Goal: Task Accomplishment & Management: Manage account settings

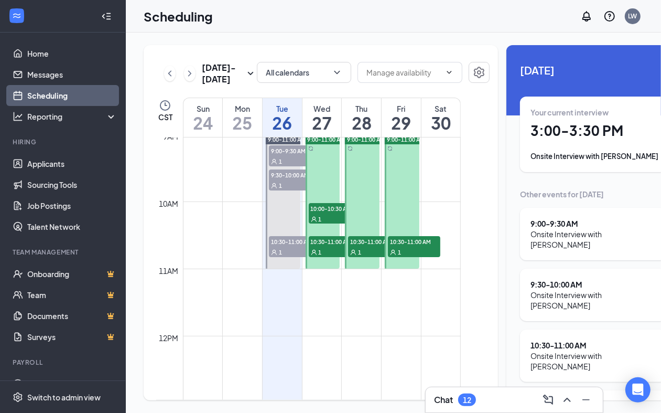
scroll to position [602, 0]
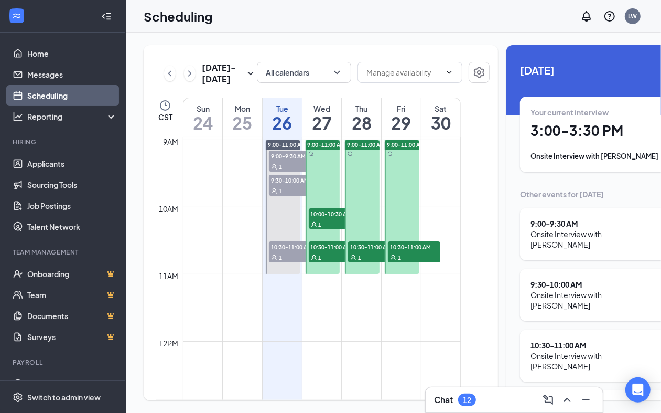
click at [289, 164] on div "1" at bounding box center [295, 166] width 52 height 10
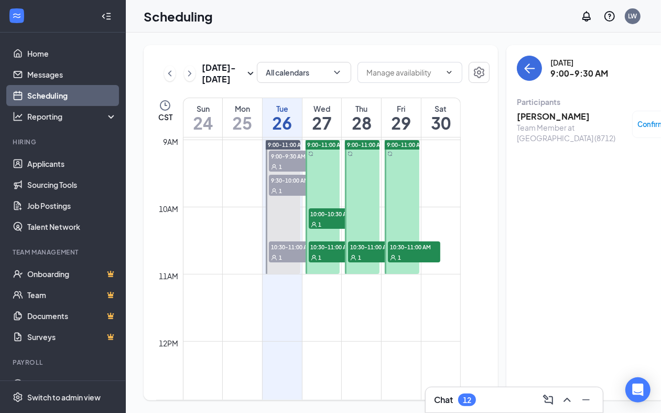
click at [288, 188] on div "9:30-10:00 AM 1" at bounding box center [295, 185] width 52 height 21
click at [288, 255] on div "1" at bounding box center [295, 257] width 52 height 10
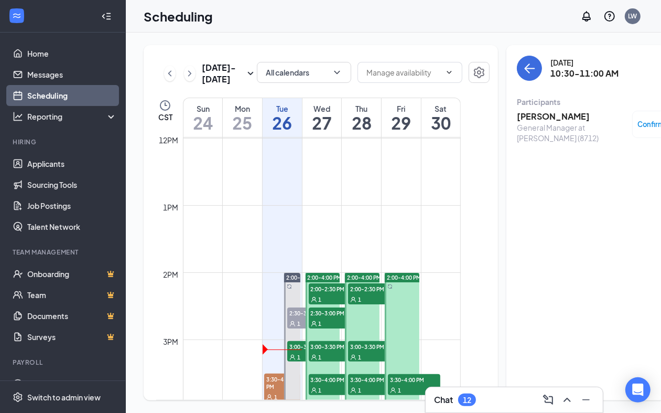
scroll to position [864, 0]
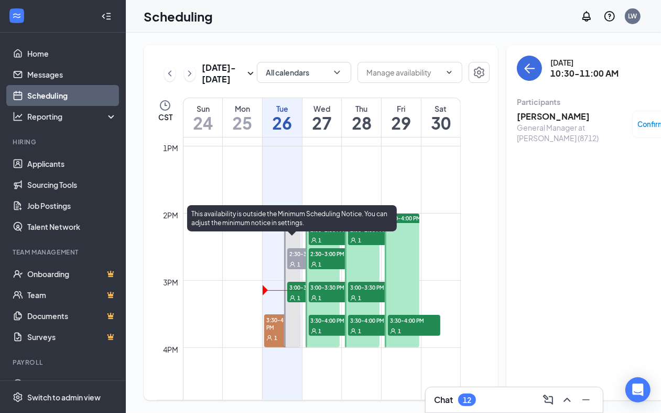
click at [292, 257] on span "2:30-3:00 PM" at bounding box center [313, 253] width 52 height 10
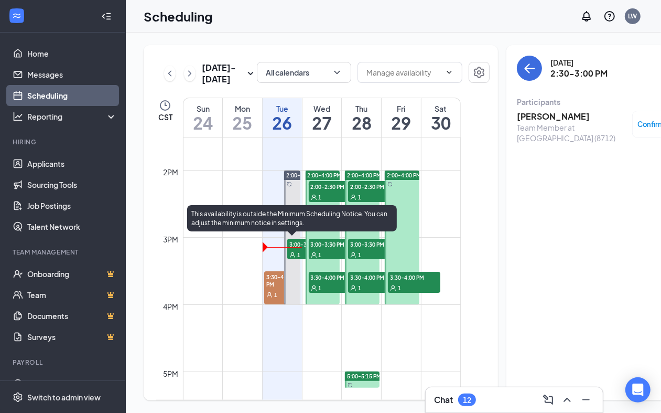
scroll to position [908, 0]
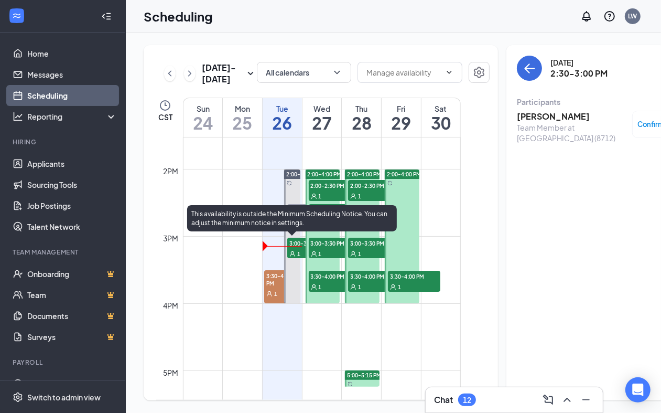
click at [292, 252] on div "1" at bounding box center [313, 253] width 52 height 10
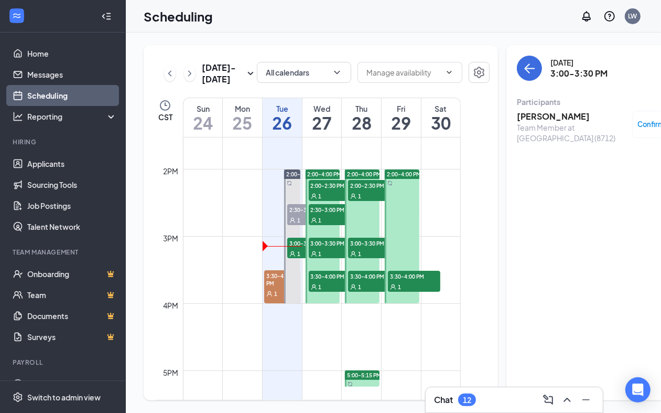
click at [276, 288] on span "3:30-4:00 PM" at bounding box center [282, 279] width 36 height 18
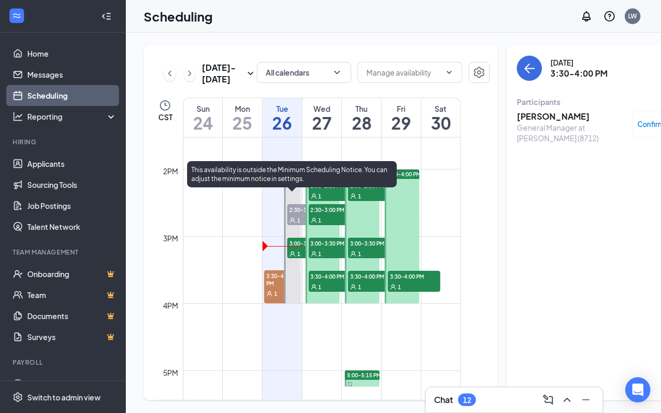
click at [296, 221] on div "1" at bounding box center [313, 219] width 52 height 10
click at [289, 176] on span "2:00-4:00 PM" at bounding box center [303, 173] width 34 height 7
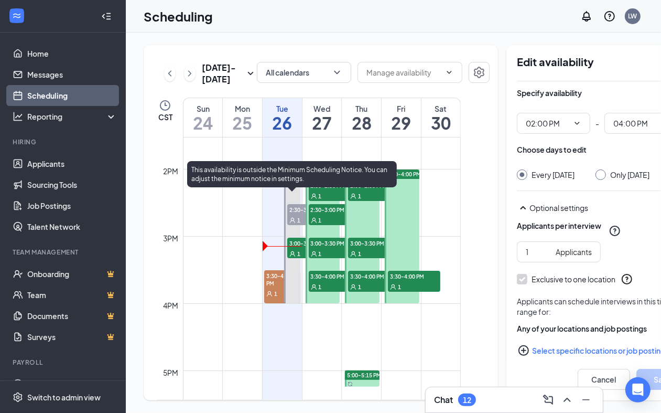
type input "02:00 PM"
type input "04:00 PM"
click at [296, 219] on div "1" at bounding box center [313, 219] width 52 height 10
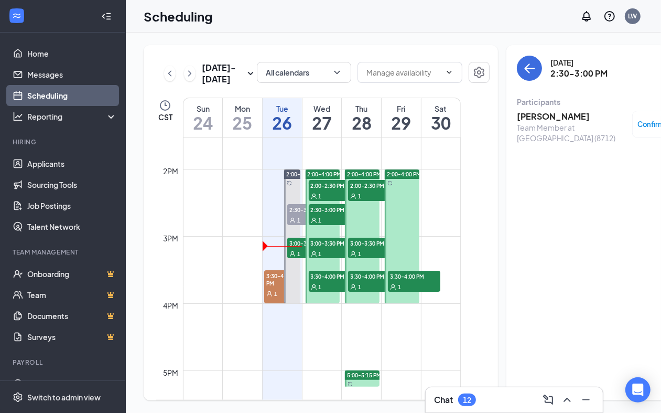
click at [522, 111] on h3 "[PERSON_NAME]" at bounding box center [572, 117] width 110 height 12
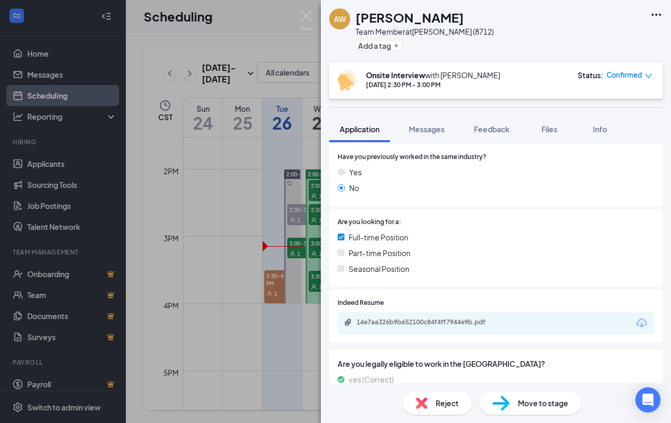
scroll to position [214, 0]
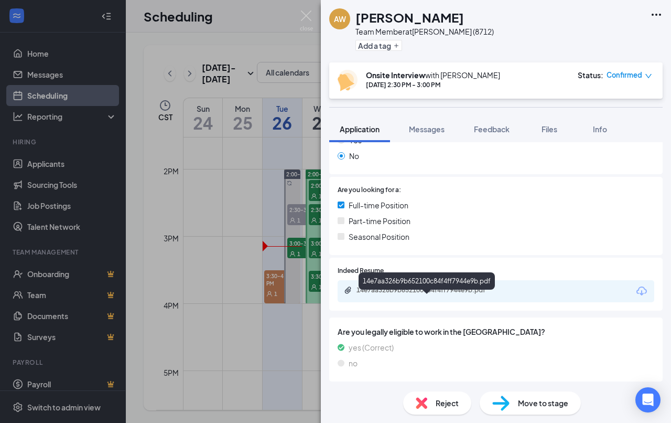
click at [431, 289] on div "14e7aa326b9b652100c84f4ff7944e9b.pdf" at bounding box center [430, 290] width 147 height 8
